Goal: Check status: Check status

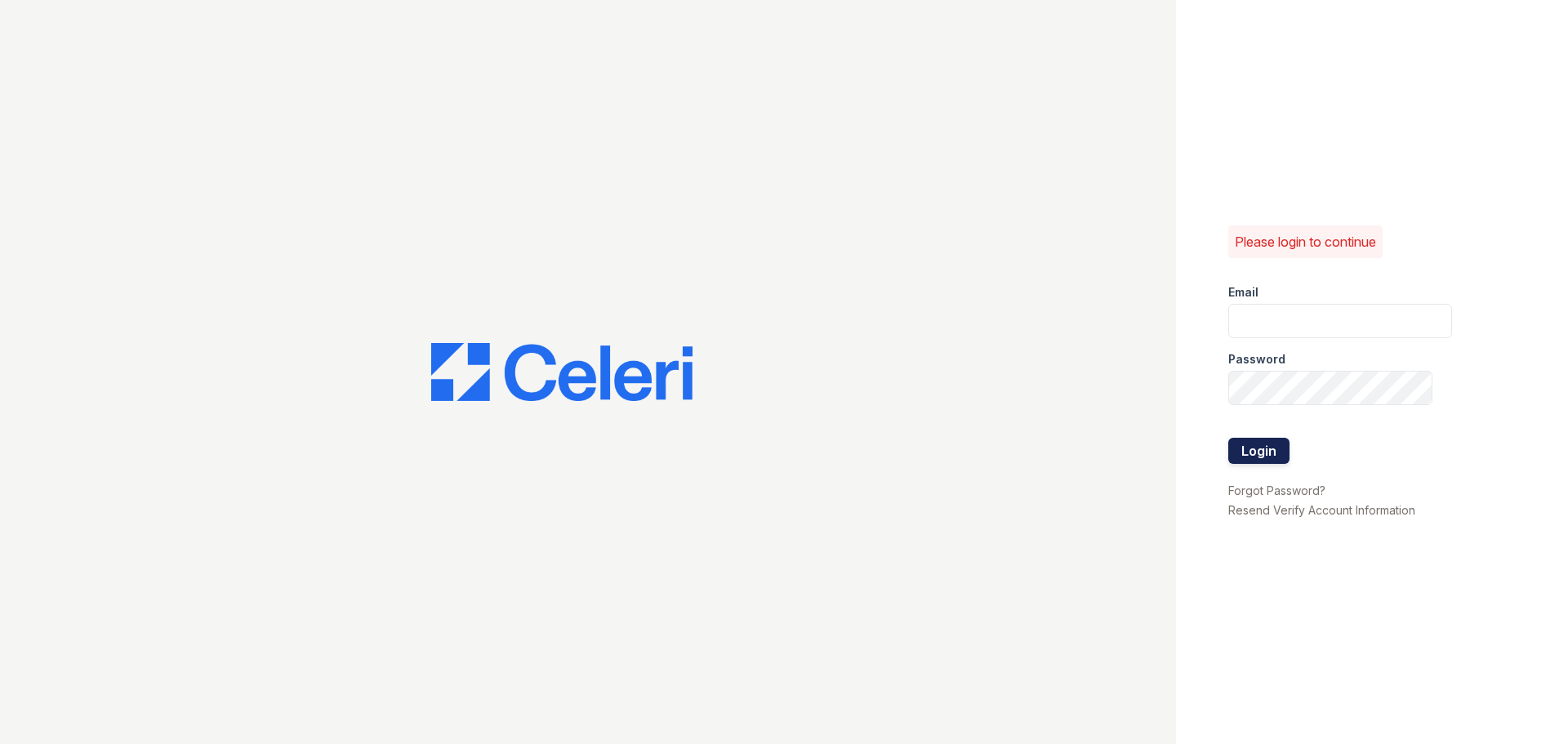
type input "aduran@trinity-pm.com"
click at [1237, 452] on button "Login" at bounding box center [1259, 450] width 61 height 26
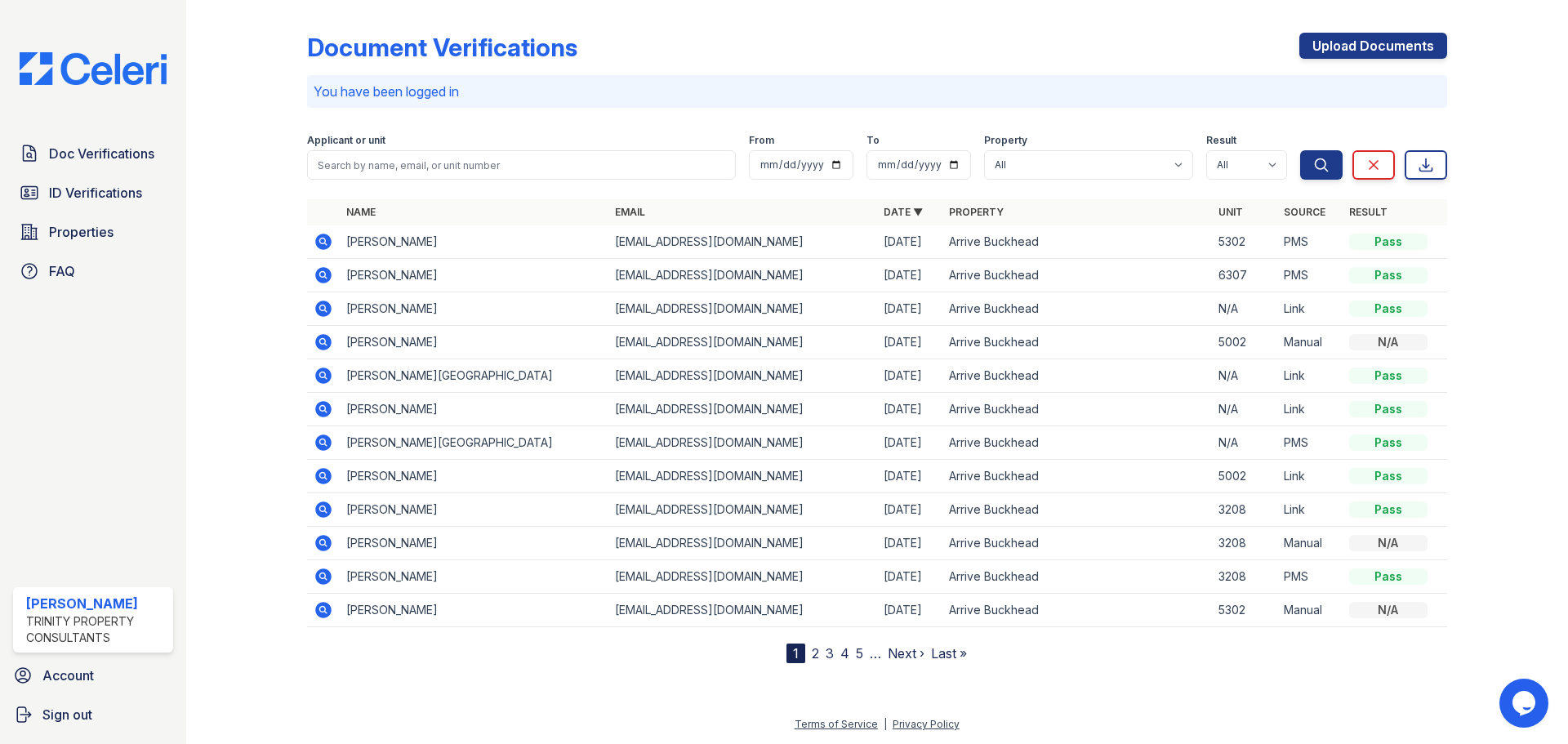
click at [320, 240] on icon at bounding box center [324, 241] width 20 height 20
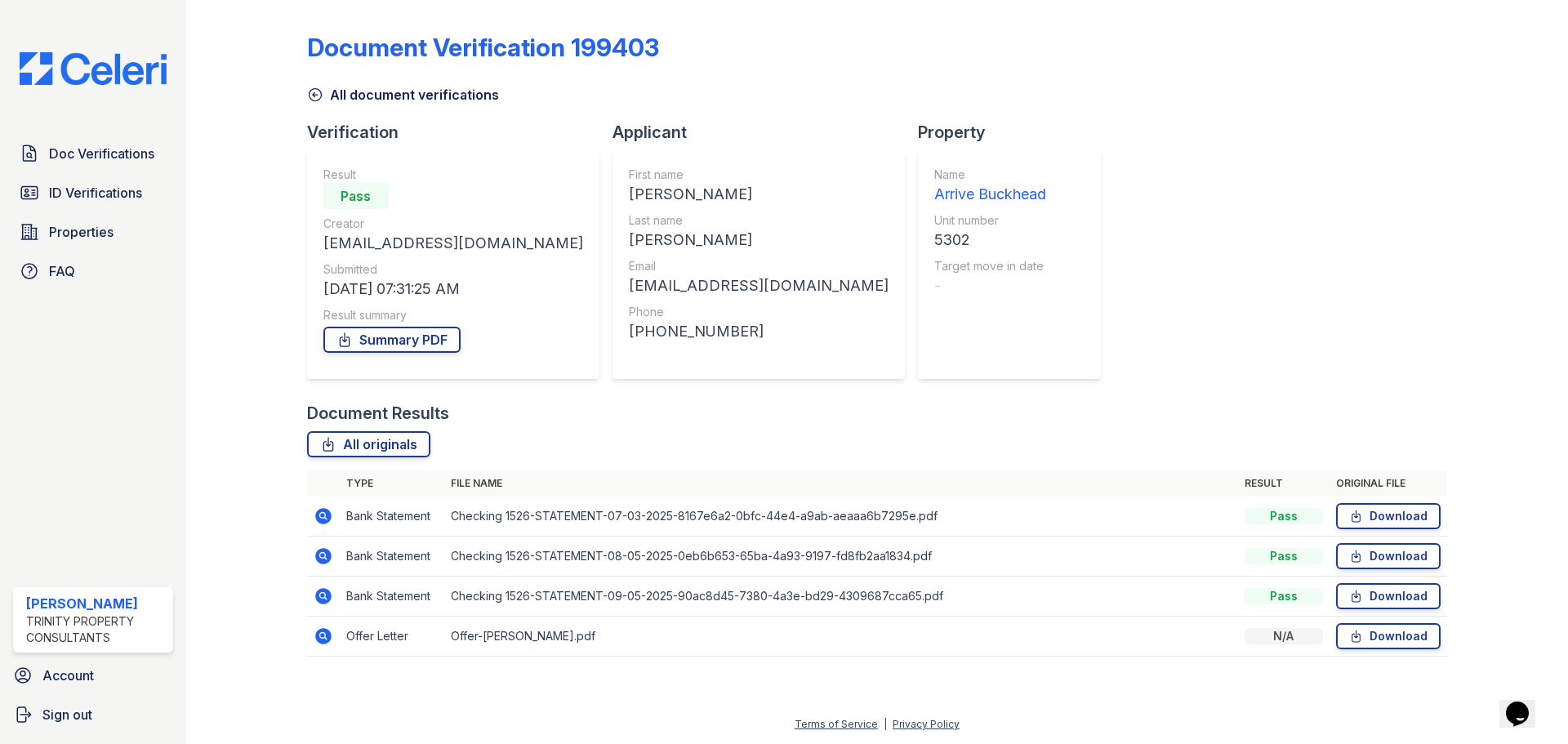
click at [323, 634] on icon at bounding box center [322, 634] width 5 height 5
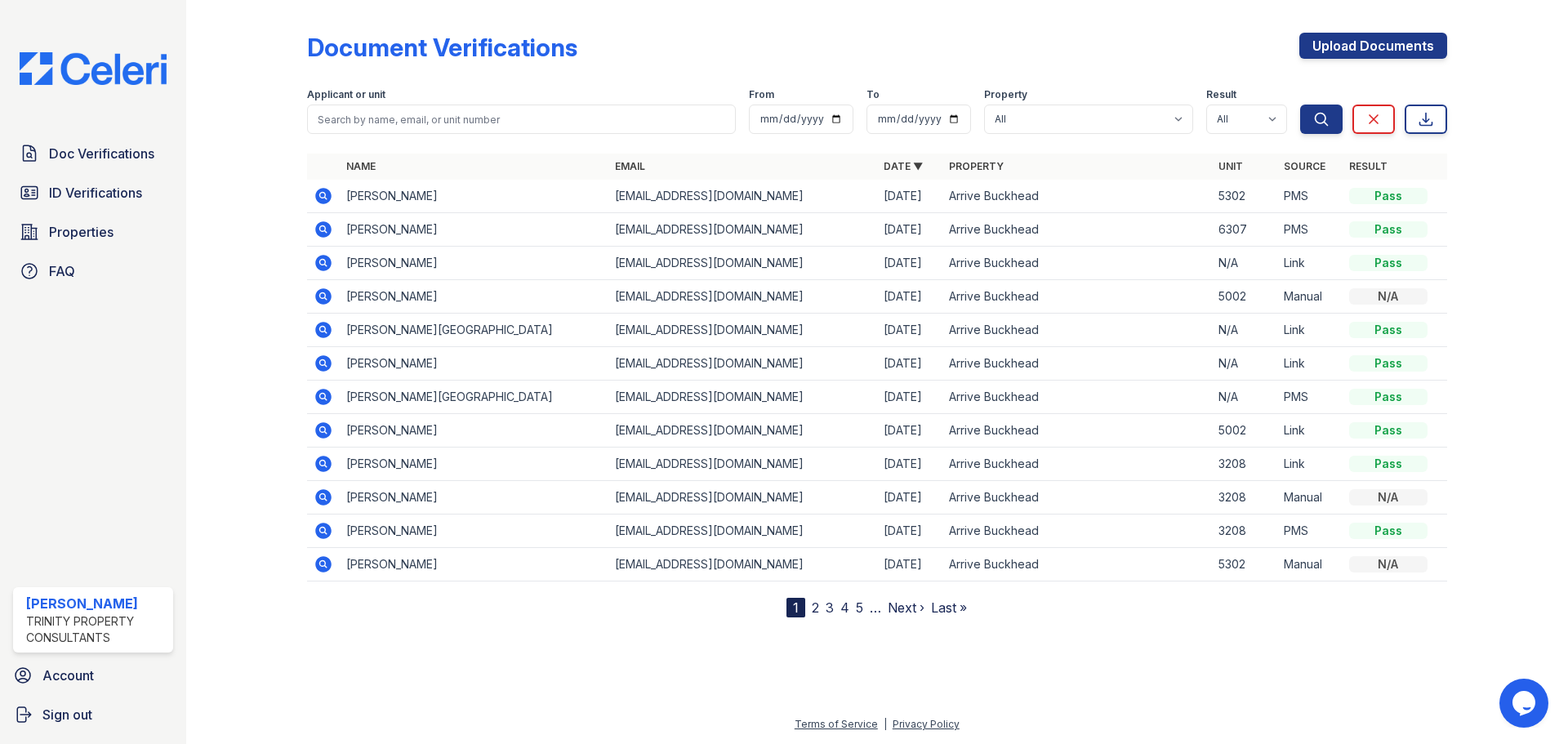
click at [327, 198] on icon at bounding box center [324, 195] width 16 height 16
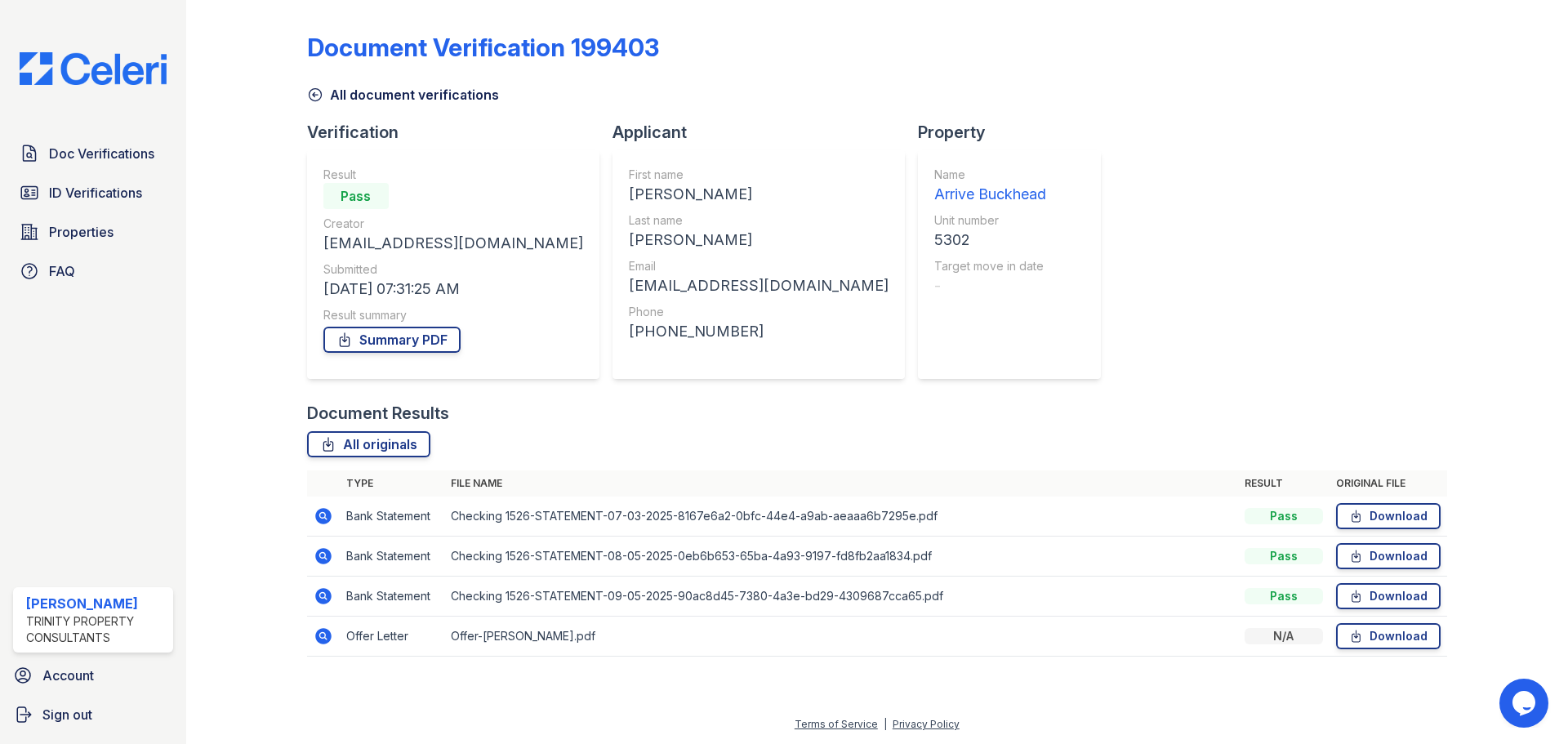
click at [314, 516] on icon at bounding box center [324, 516] width 20 height 20
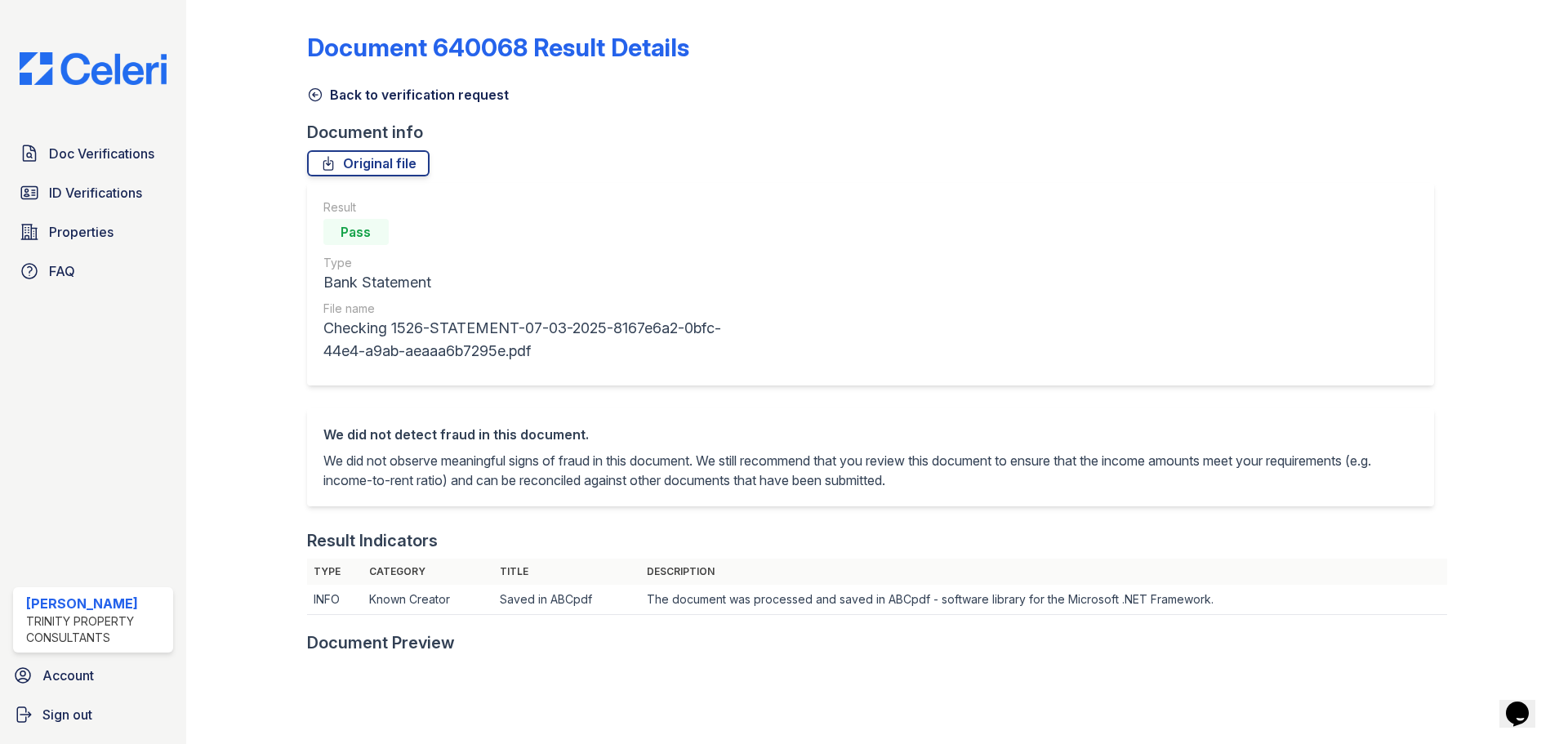
click at [308, 100] on icon at bounding box center [315, 95] width 16 height 16
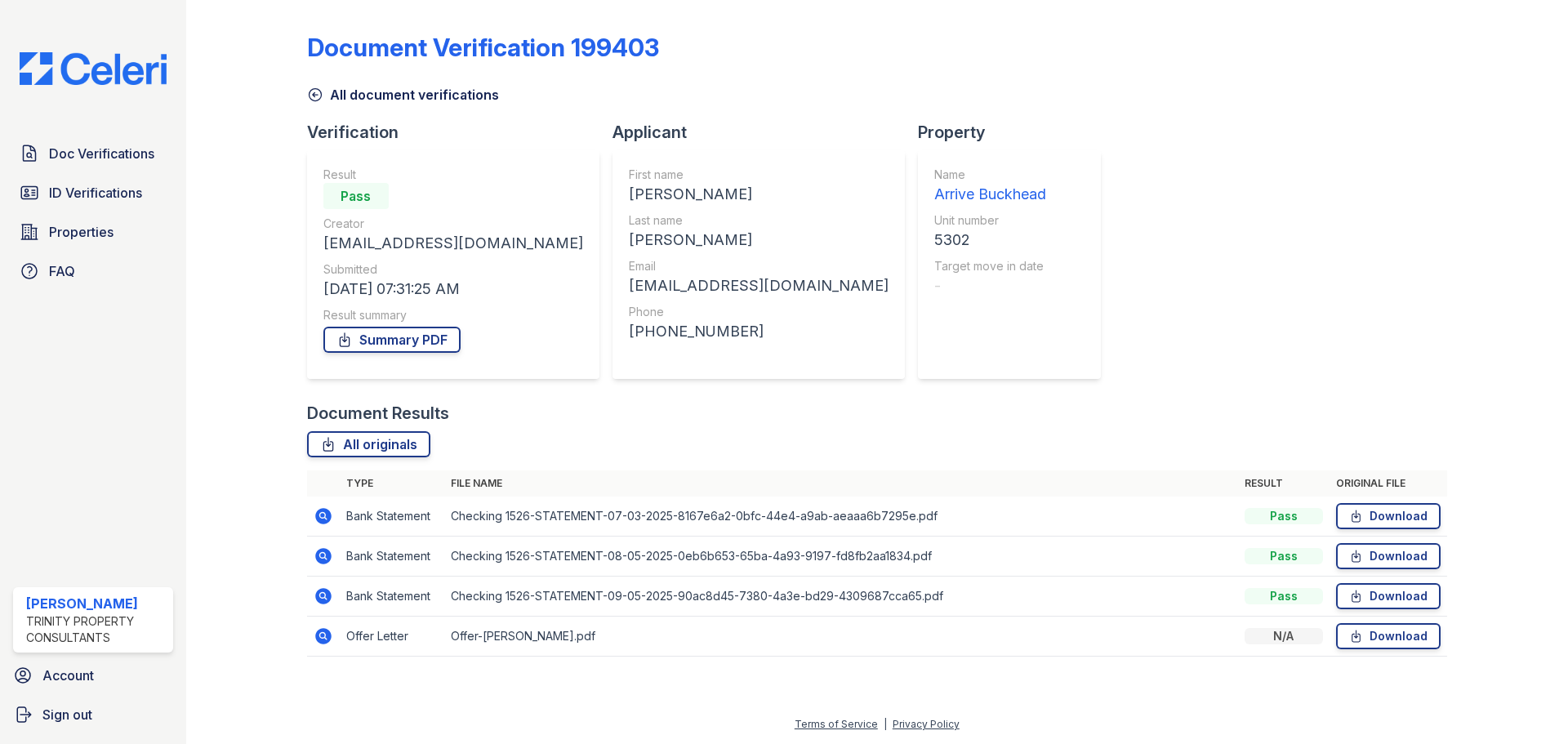
click at [319, 552] on icon at bounding box center [324, 556] width 16 height 16
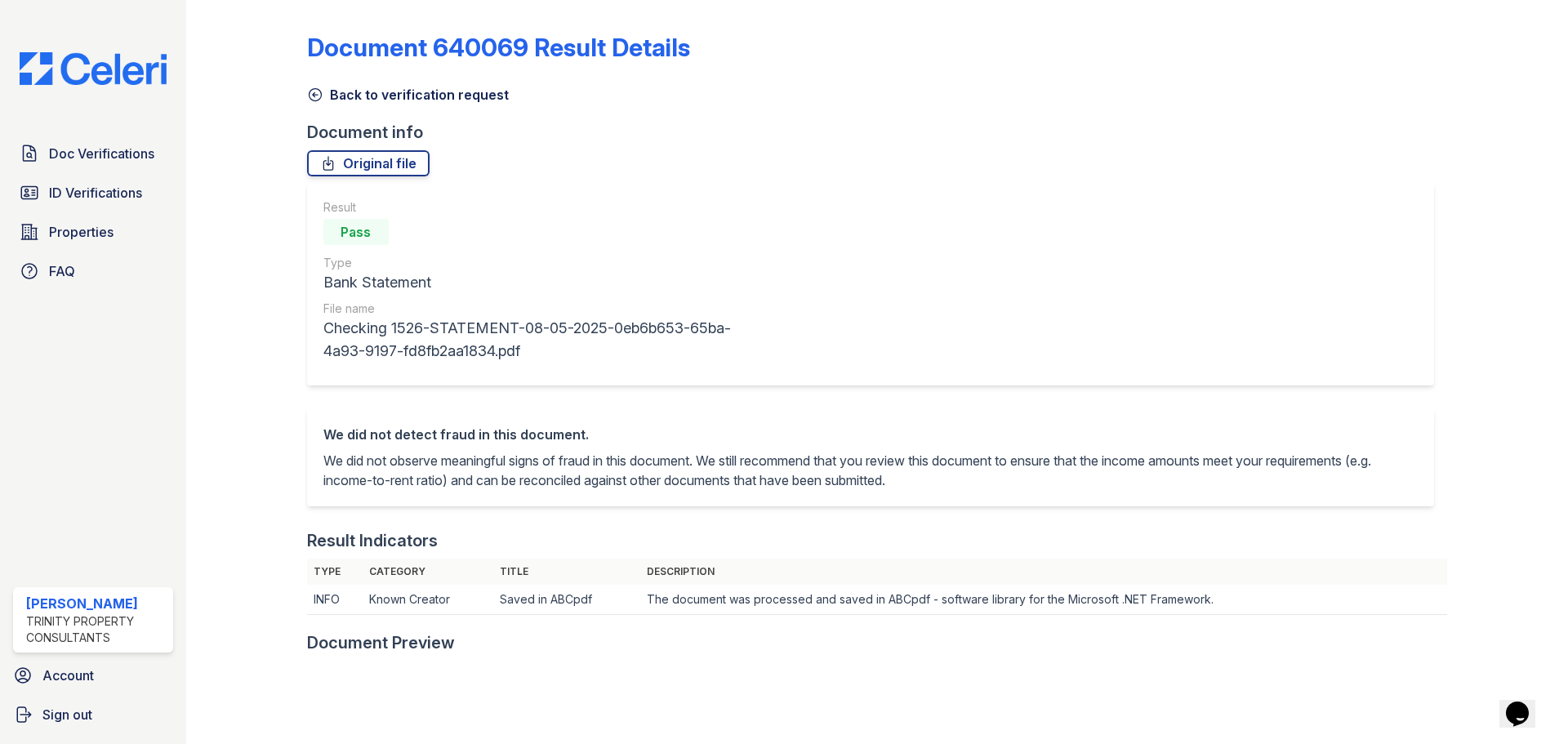
click at [325, 96] on link "Back to verification request" at bounding box center [408, 95] width 202 height 20
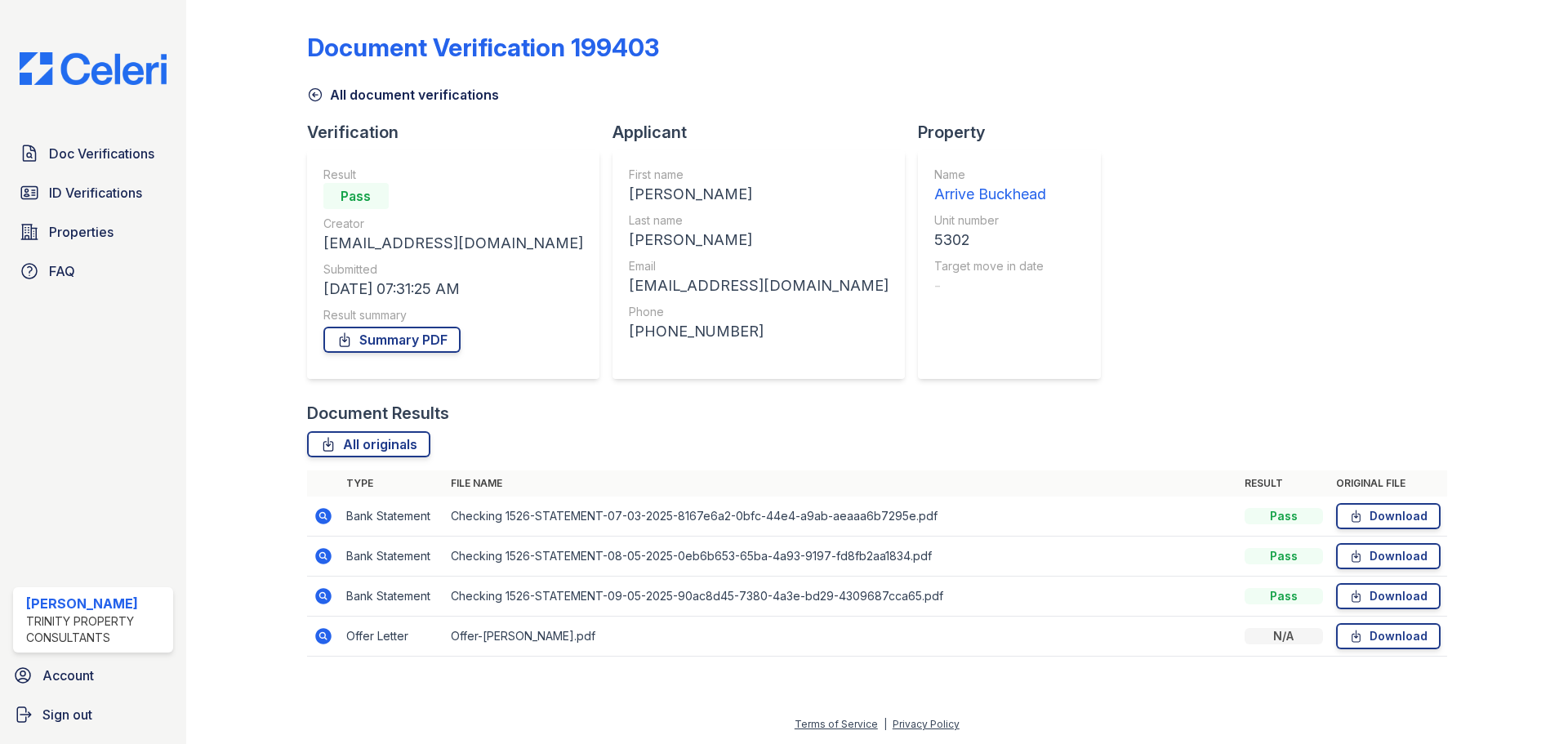
click at [318, 88] on icon at bounding box center [315, 95] width 16 height 16
